Goal: Communication & Community: Answer question/provide support

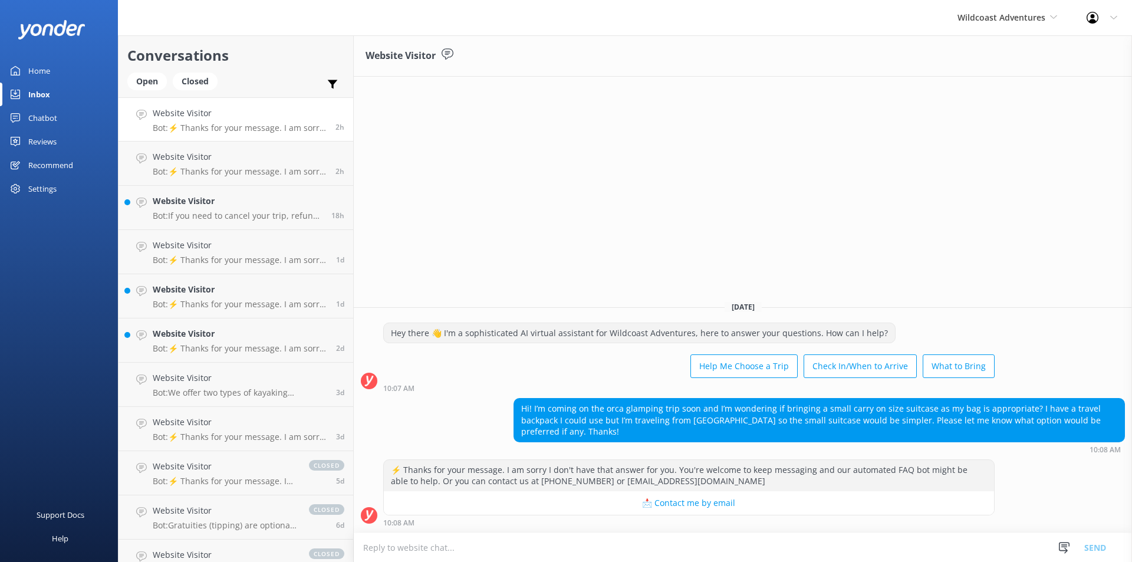
click at [525, 553] on textarea at bounding box center [743, 547] width 779 height 29
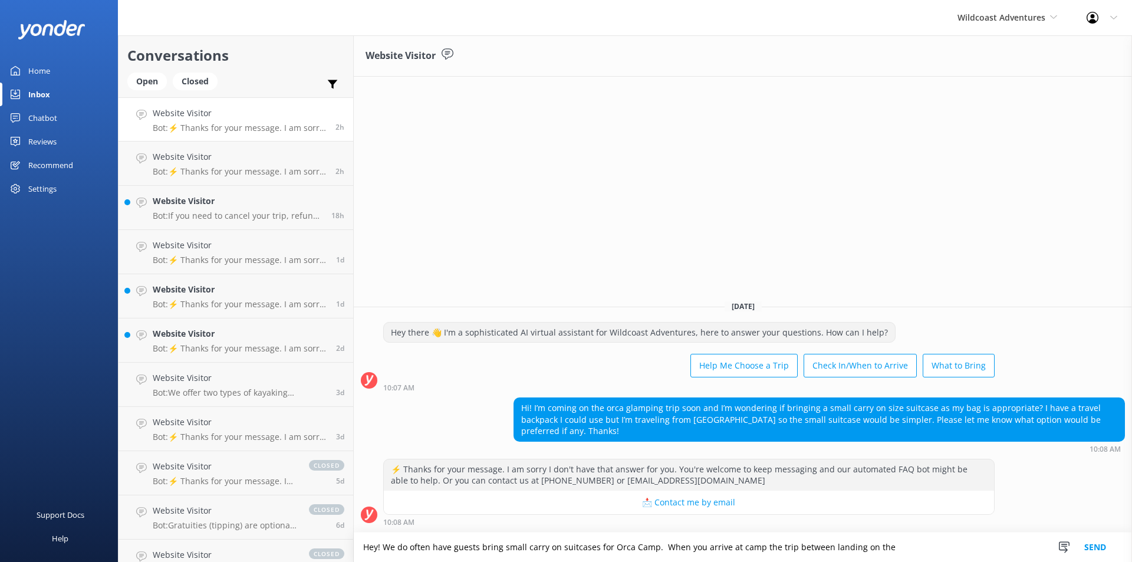
click at [783, 552] on textarea "Hey! We do often have guests bring small carry on suitcases for Orca Camp. When…" at bounding box center [743, 547] width 779 height 29
drag, startPoint x: 895, startPoint y: 550, endPoint x: 824, endPoint y: 547, distance: 71.4
click at [824, 547] on textarea "Hey! We do often have guests bring small carry on suitcases for Orca Camp. When…" at bounding box center [743, 547] width 779 height 29
click at [832, 549] on textarea "Hey! We do often have guests bring small carry on suitcases for Orca Camp. When…" at bounding box center [743, 547] width 779 height 29
click at [827, 548] on textarea "Hey! We do often have guests bring small carry on suitcases for Orca Camp. When…" at bounding box center [743, 547] width 779 height 29
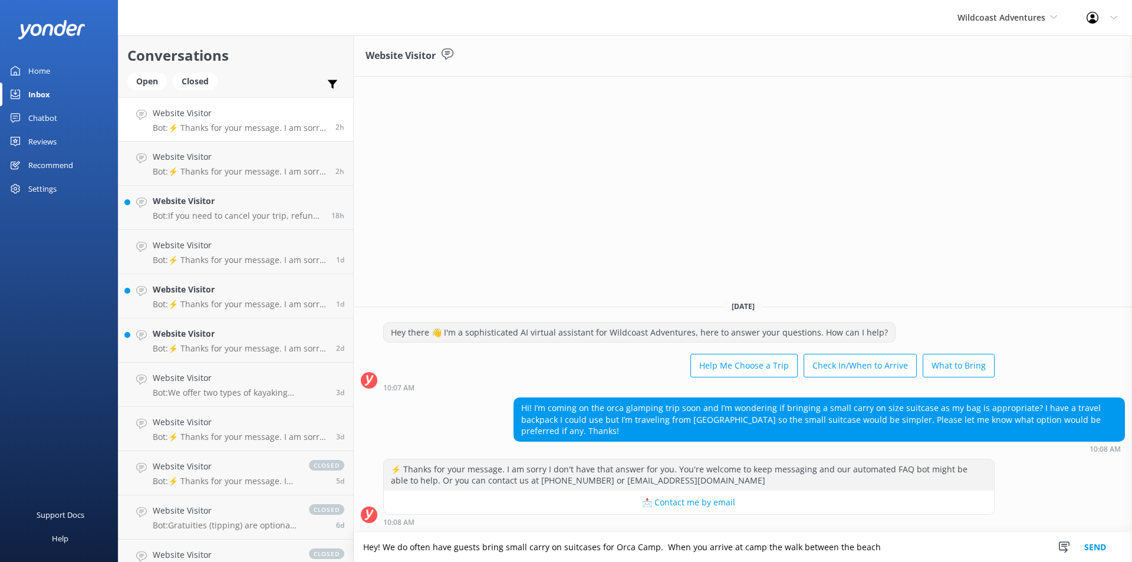
click at [947, 547] on textarea "Hey! We do often have guests bring small carry on suitcases for Orca Camp. When…" at bounding box center [743, 547] width 779 height 29
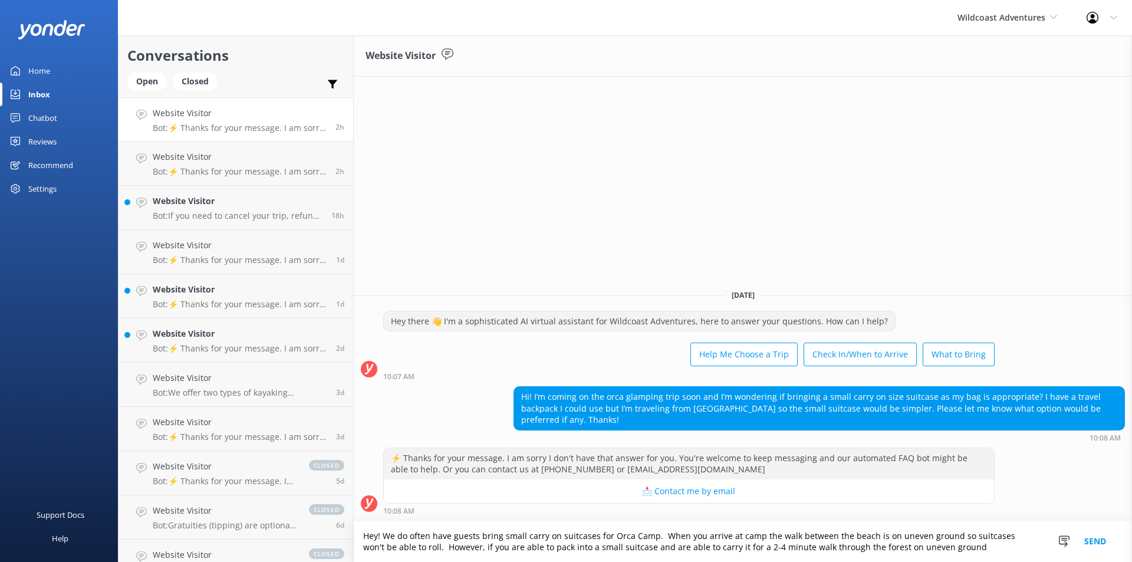
click at [855, 546] on textarea "Hey! We do often have guests bring small carry on suitcases for Orca Camp. When…" at bounding box center [743, 541] width 779 height 41
click at [829, 547] on textarea "Hey! We do often have guests bring small carry on suitcases for Orca Camp. When…" at bounding box center [743, 541] width 779 height 41
click at [842, 546] on textarea "Hey! We do often have guests bring small carry on suitcases for Orca Camp. When…" at bounding box center [743, 541] width 779 height 41
click at [835, 547] on textarea "Hey! We do often have guests bring small carry on suitcases for Orca Camp. When…" at bounding box center [743, 541] width 779 height 41
click at [964, 551] on textarea "Hey! We do often have guests bring small carry on suitcases for Orca Camp. When…" at bounding box center [743, 541] width 779 height 41
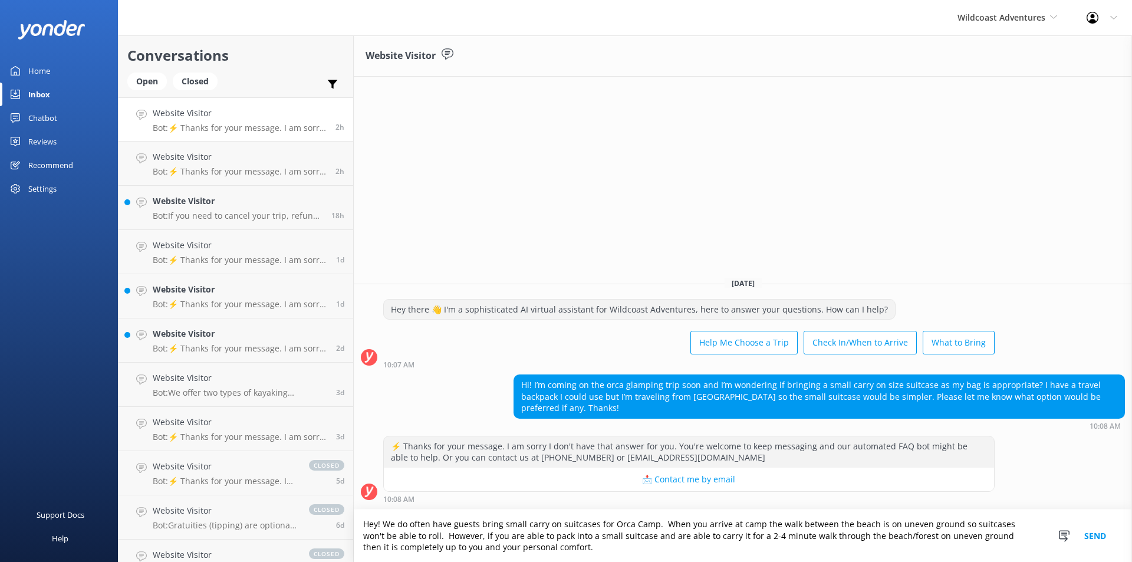
click at [654, 525] on textarea "Hey! We do often have guests bring small carry on suitcases for Orca Camp. When…" at bounding box center [743, 536] width 779 height 52
click at [651, 523] on textarea "Hey! We do often have guests bring small carry on suitcases for Orca Camp. When…" at bounding box center [743, 536] width 779 height 52
click at [668, 551] on textarea "Hey! We do often have guests bring small carry on suitcases for Orca Camp. When…" at bounding box center [743, 536] width 779 height 52
type textarea "Hey! We do often have guests bring small carry on suitcases for Orca Camp. When…"
click at [1095, 534] on button "Send" at bounding box center [1096, 536] width 44 height 52
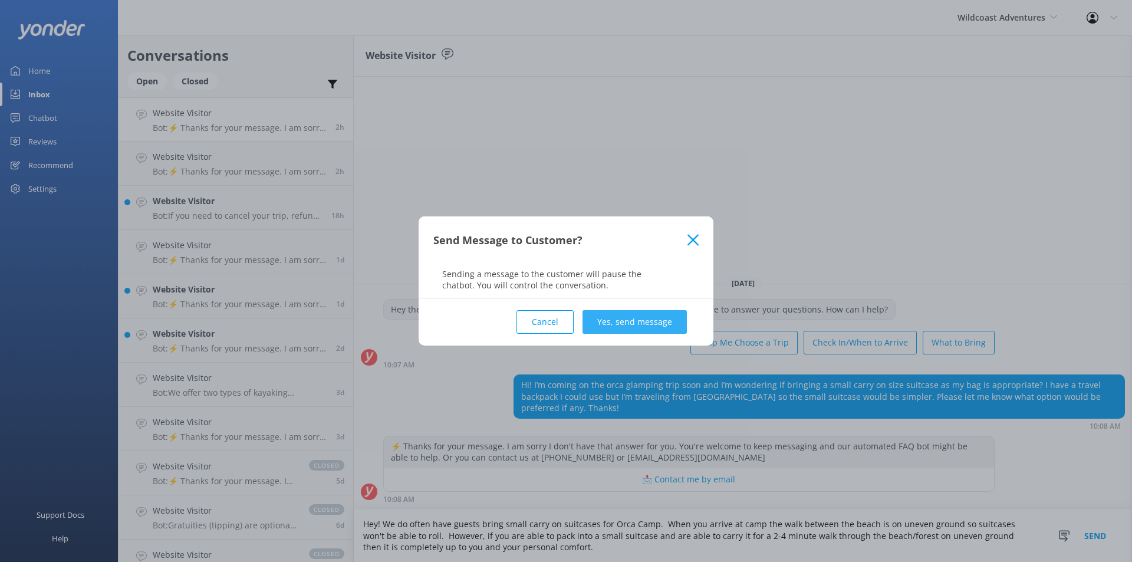
click at [653, 324] on button "Yes, send message" at bounding box center [635, 322] width 104 height 24
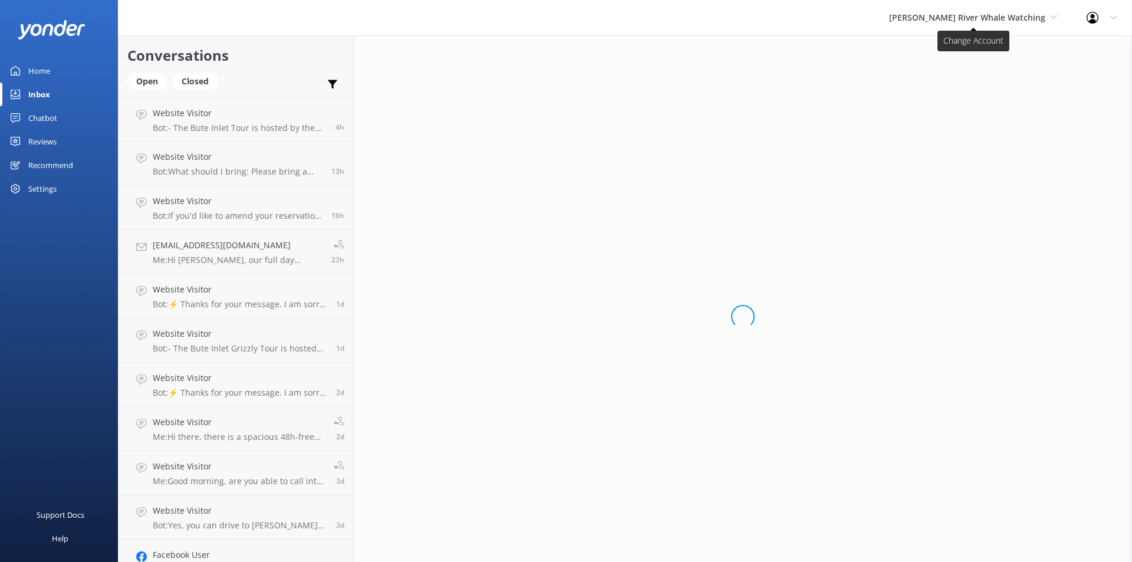
click at [961, 24] on span "[PERSON_NAME] River Whale Watching" at bounding box center [973, 17] width 168 height 13
click at [965, 49] on link "Wildcoast Adventures" at bounding box center [934, 49] width 118 height 28
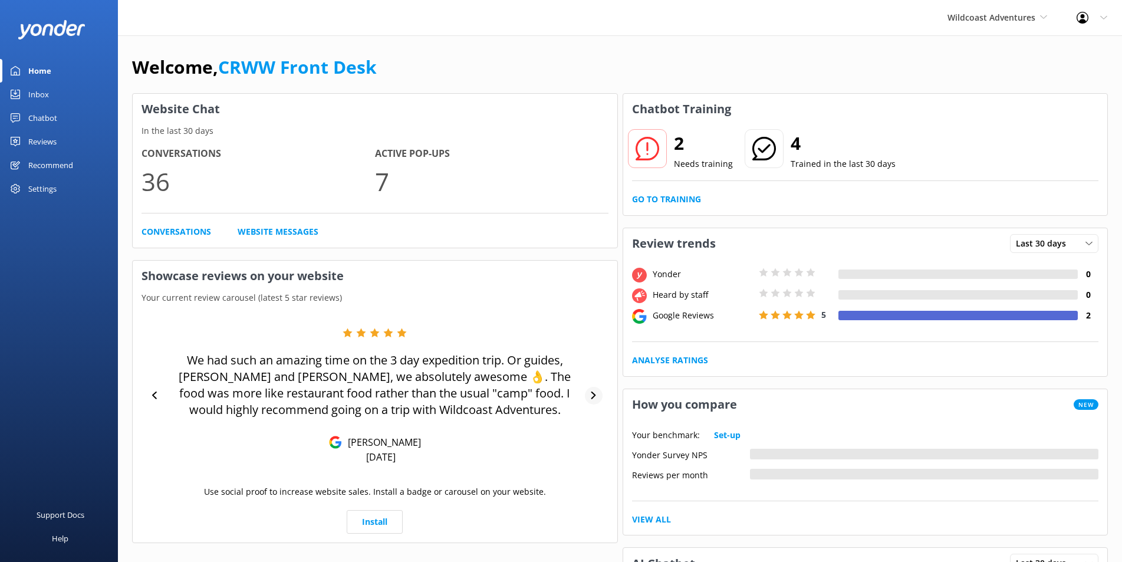
click at [597, 396] on icon at bounding box center [594, 396] width 8 height 8
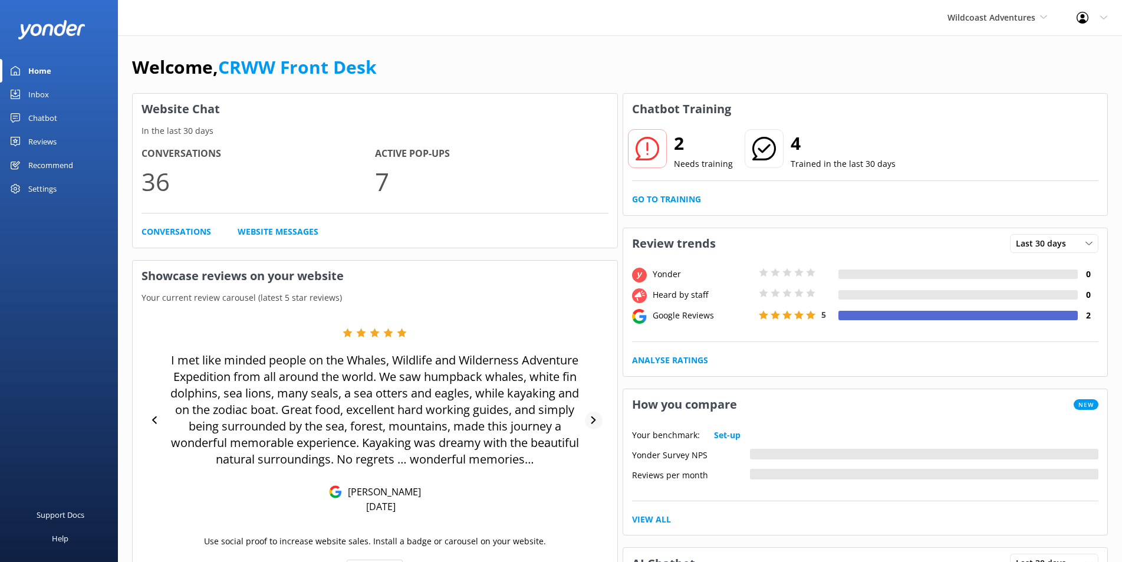
click at [587, 416] on div at bounding box center [594, 421] width 18 height 18
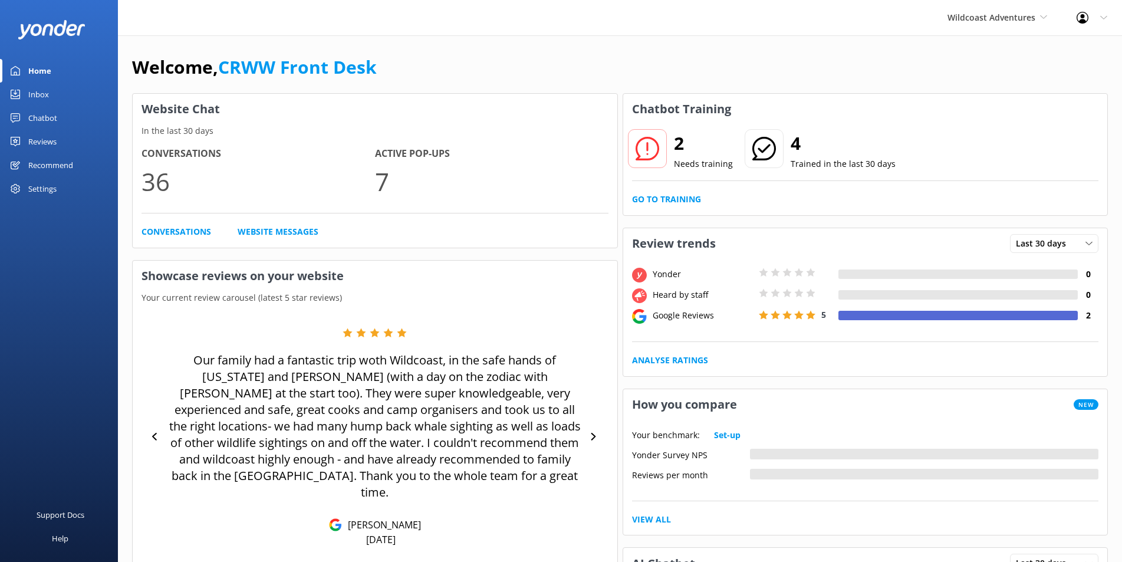
click at [50, 67] on div "Home" at bounding box center [39, 71] width 23 height 24
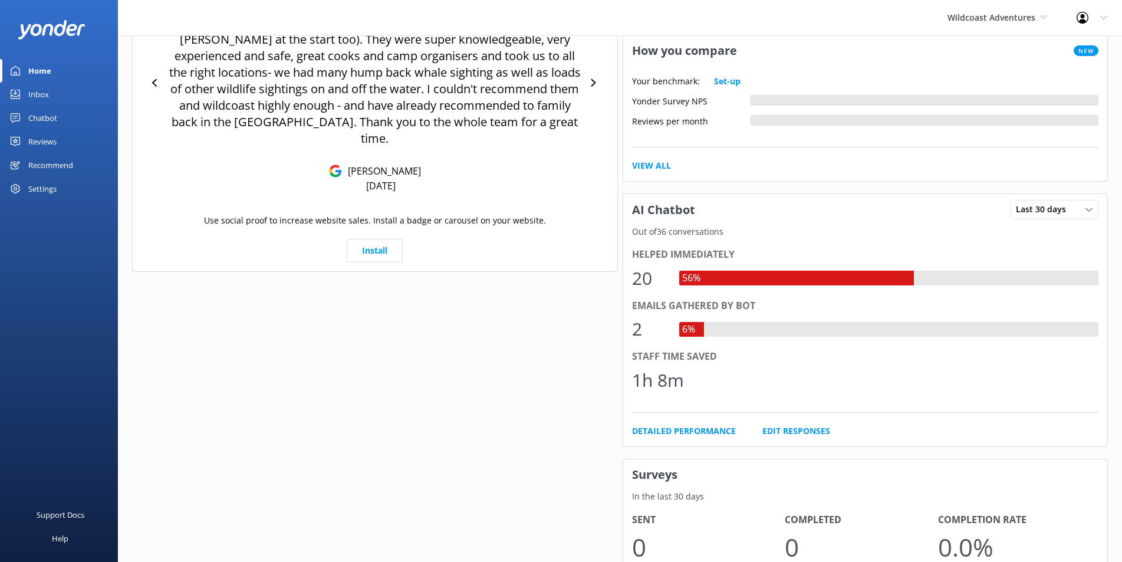
scroll to position [118, 0]
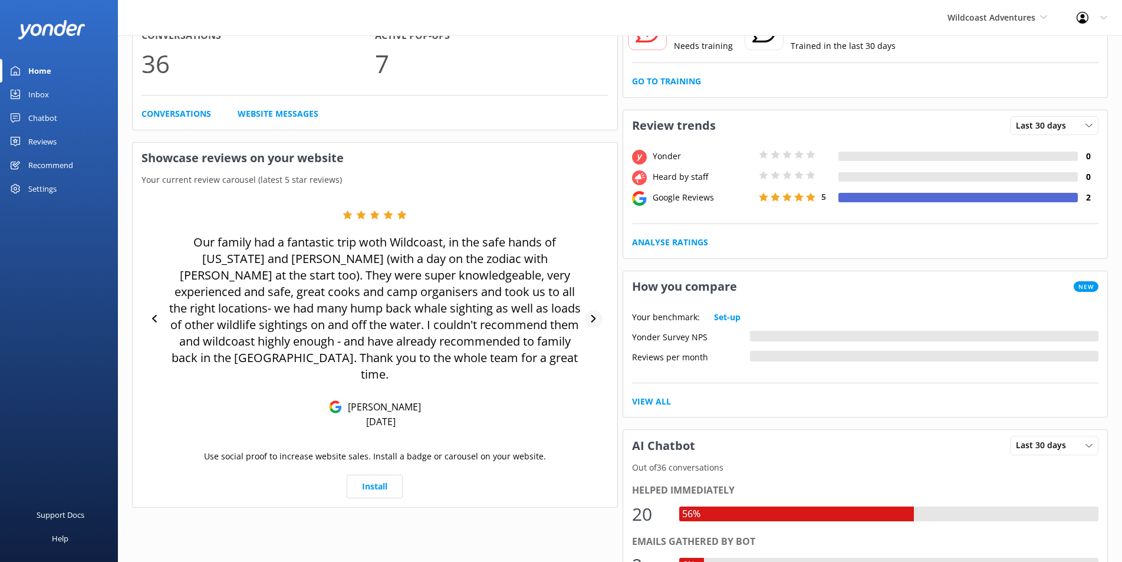
click at [592, 315] on icon at bounding box center [594, 319] width 8 height 8
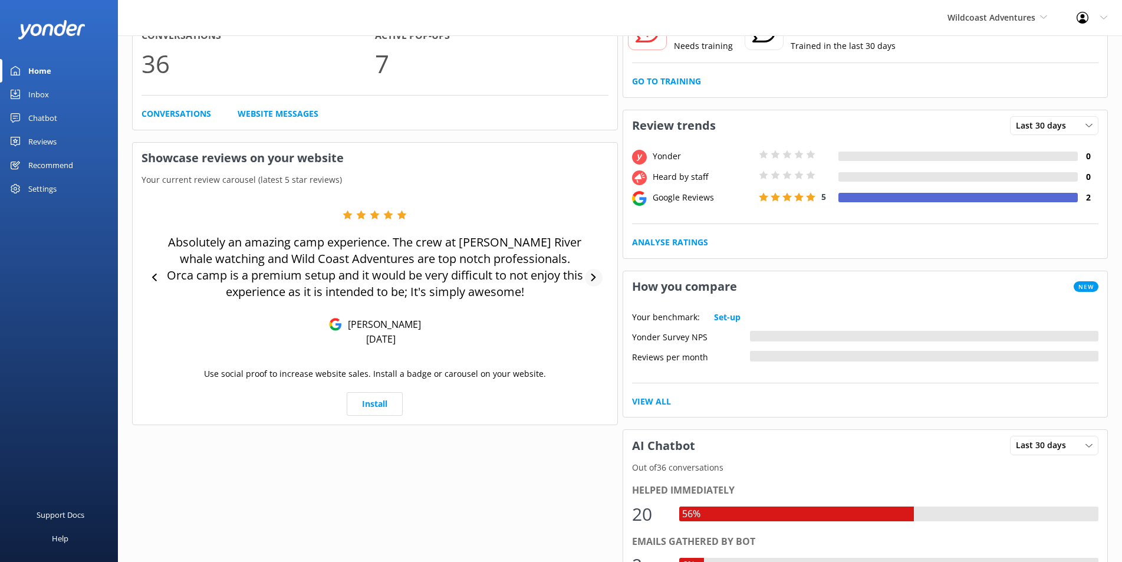
click at [596, 277] on icon at bounding box center [594, 278] width 5 height 8
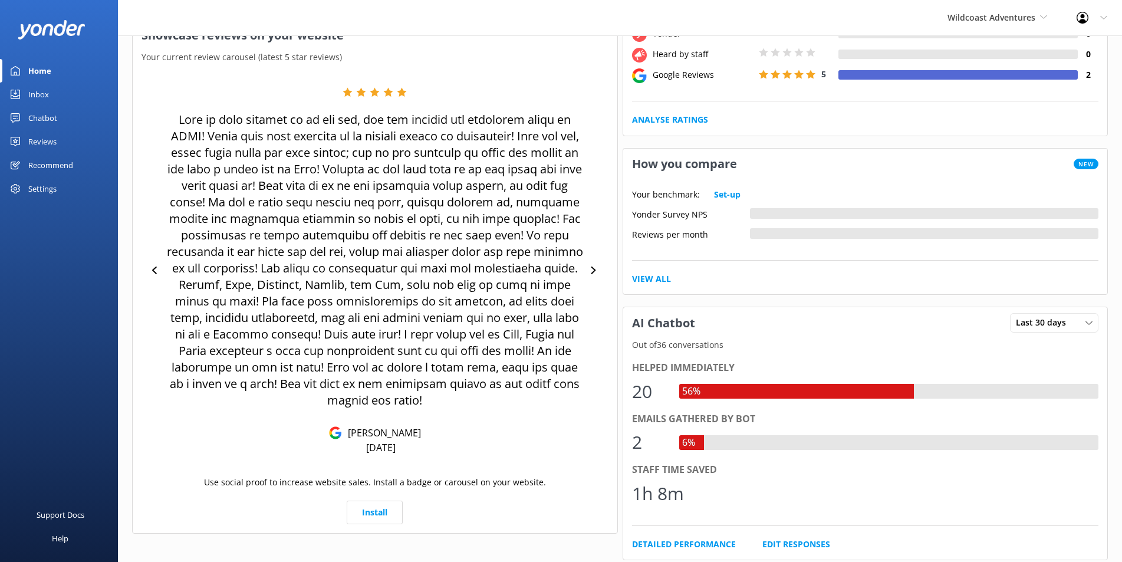
scroll to position [236, 0]
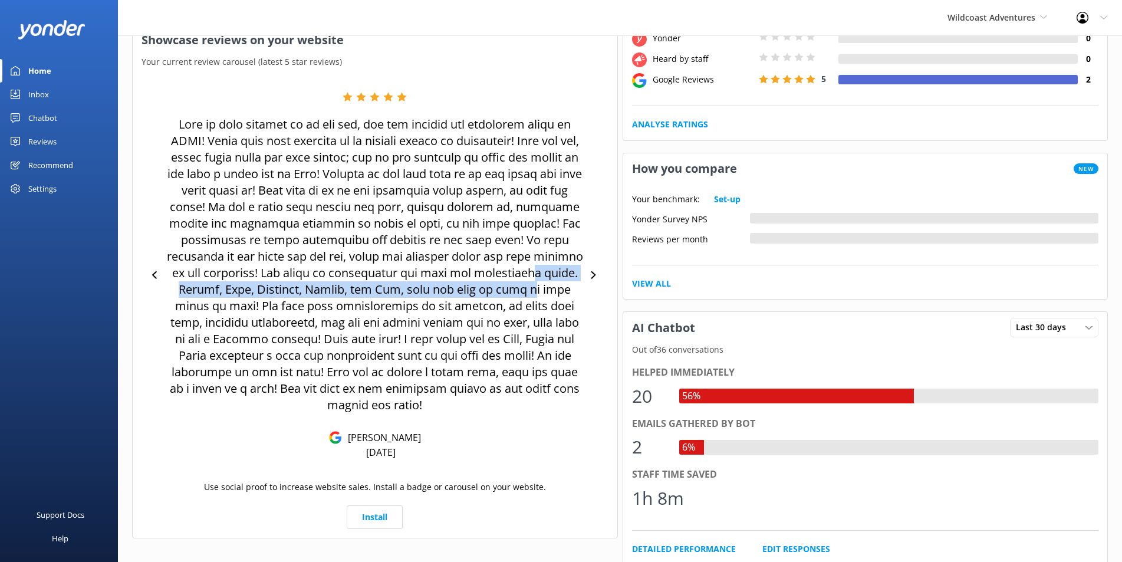
drag, startPoint x: 368, startPoint y: 290, endPoint x: 375, endPoint y: 306, distance: 17.7
click at [375, 306] on p at bounding box center [375, 264] width 420 height 297
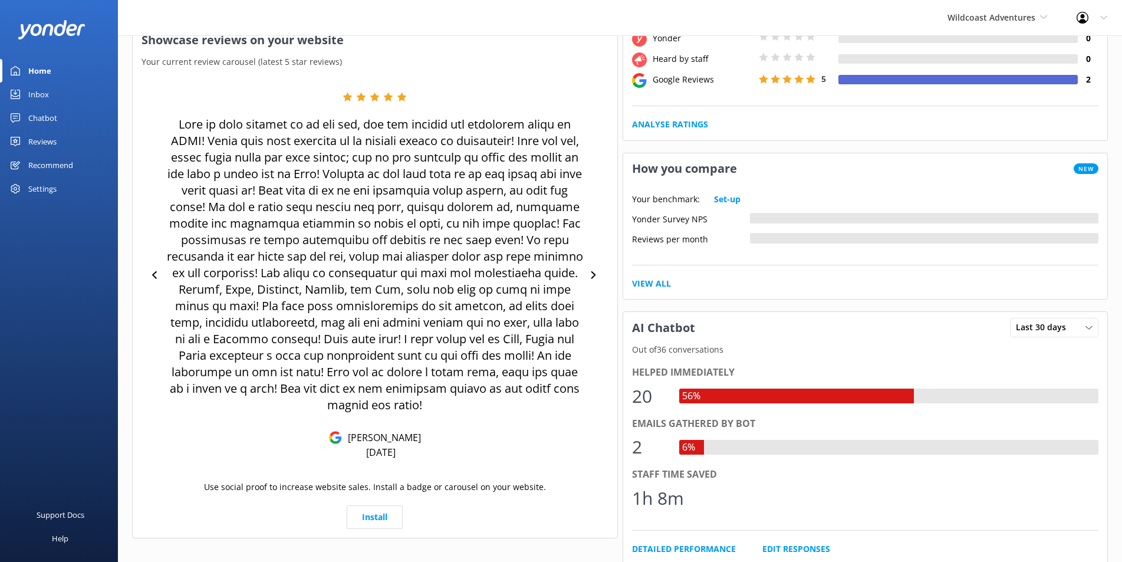
click at [340, 288] on p at bounding box center [375, 264] width 420 height 297
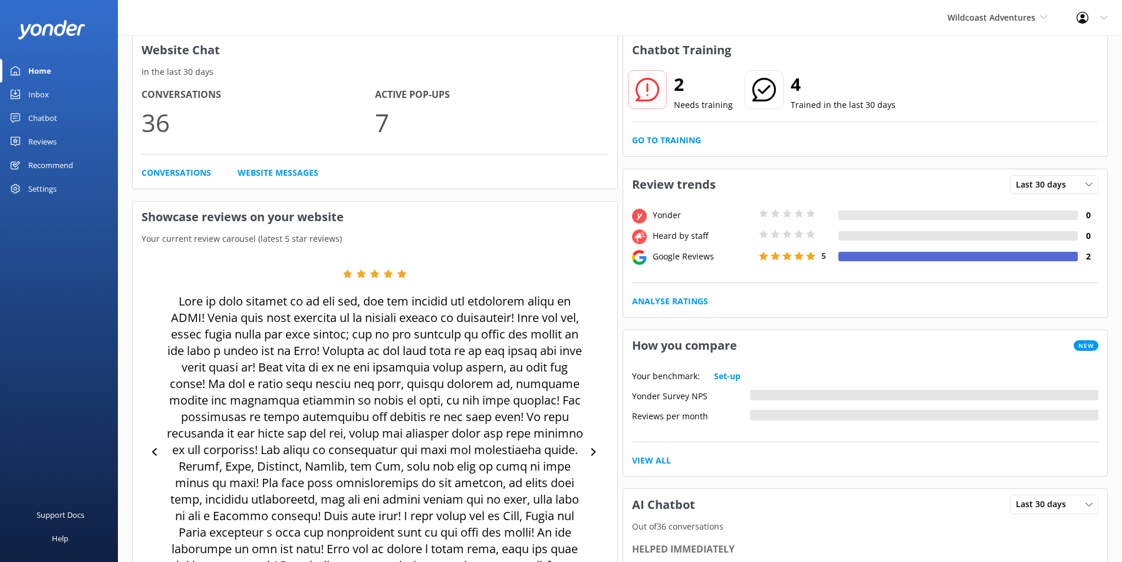
scroll to position [0, 0]
